Goal: Transaction & Acquisition: Register for event/course

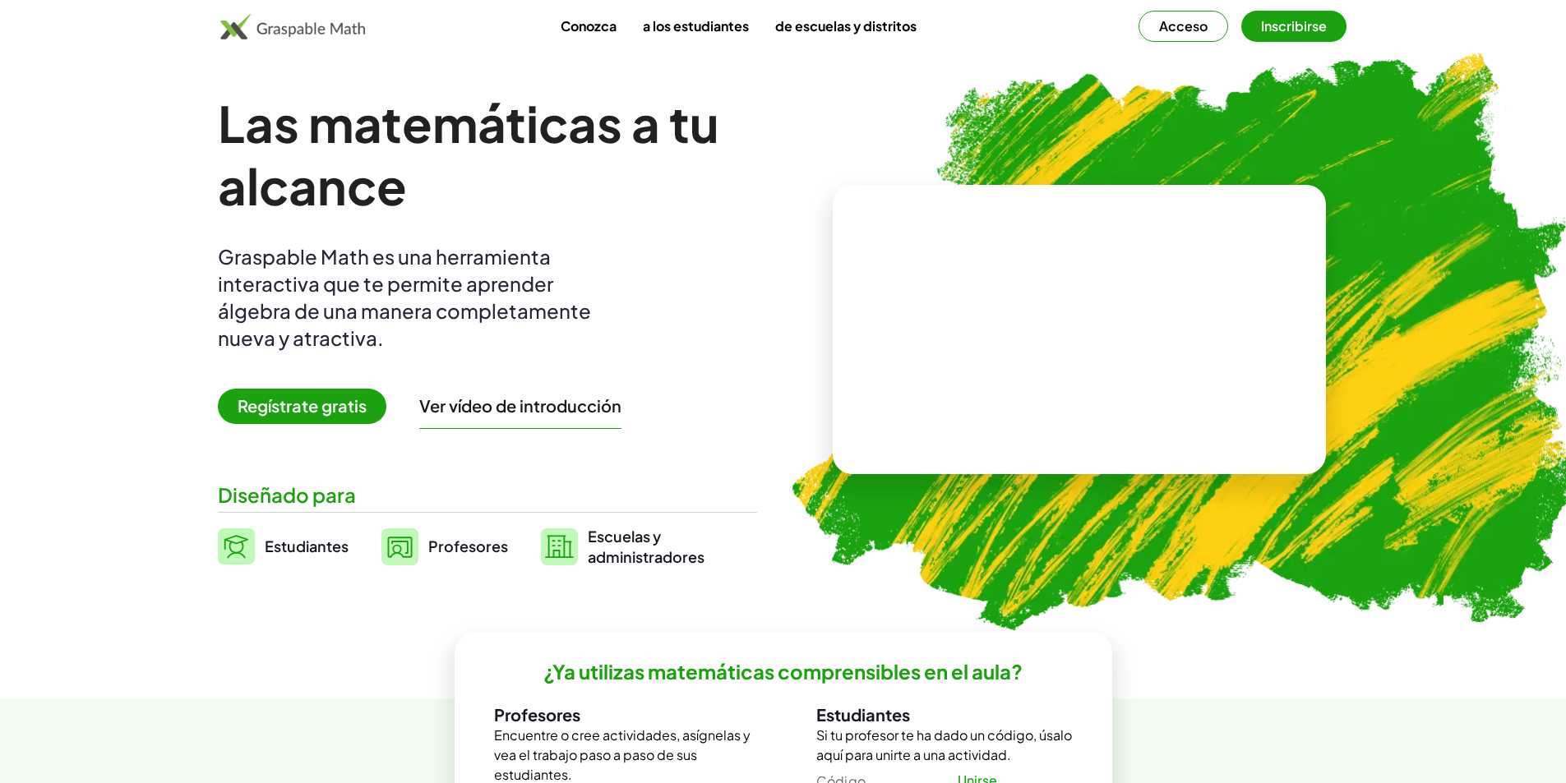
click at [352, 407] on font "Regístrate gratis" at bounding box center [302, 405] width 129 height 21
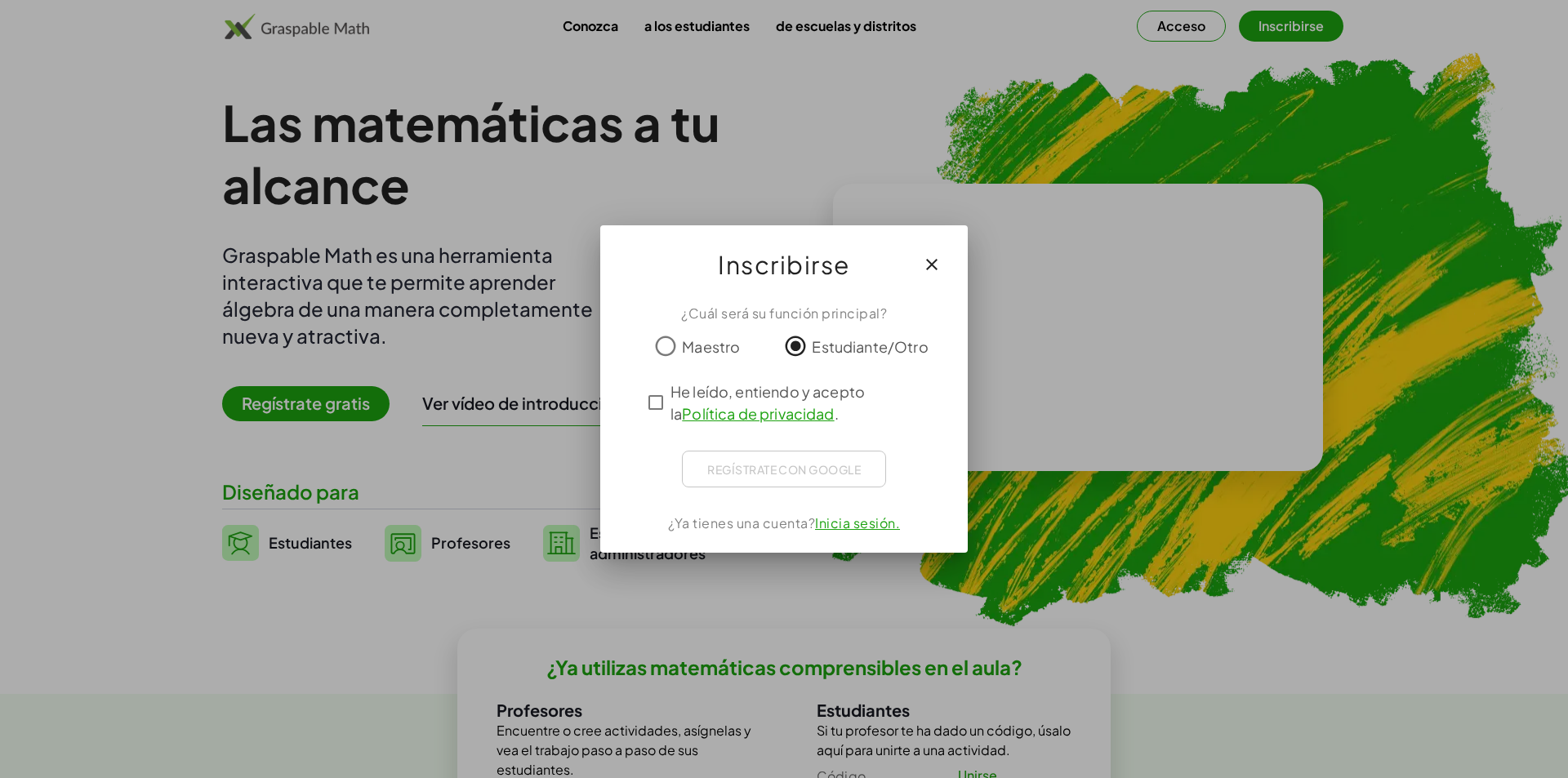
click at [640, 415] on div "¿Cuál será su función principal? Maestro Estudiante/Otro He leído, entiendo y a…" at bounding box center [784, 422] width 368 height 262
